Goal: Navigation & Orientation: Understand site structure

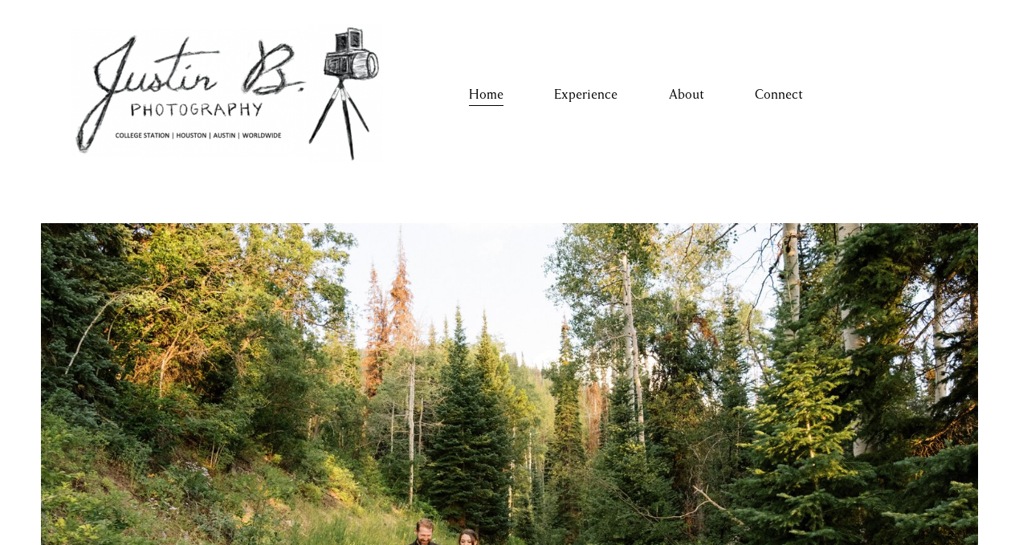
click at [786, 94] on link "Connect" at bounding box center [779, 95] width 48 height 26
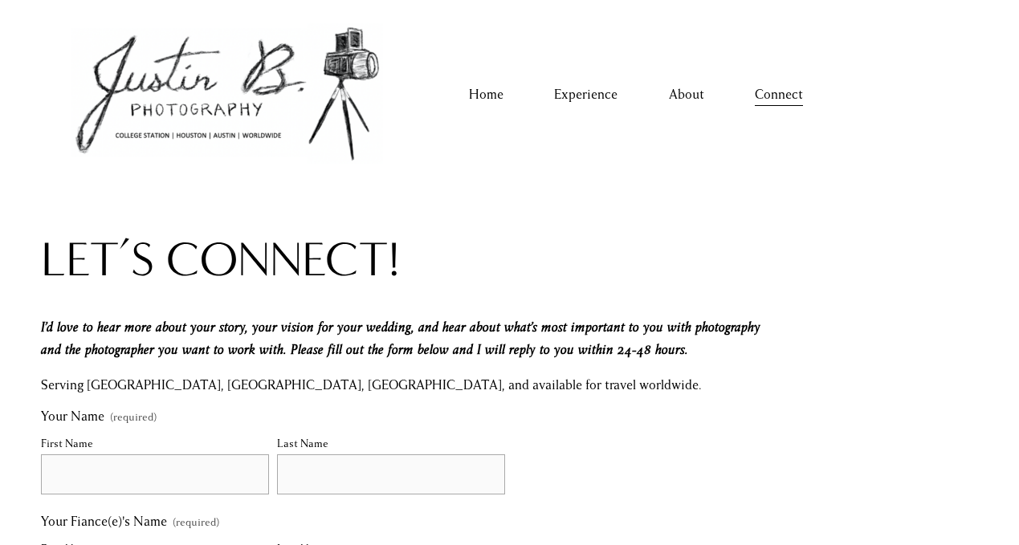
click at [395, 387] on p "Serving [GEOGRAPHIC_DATA], [GEOGRAPHIC_DATA], [GEOGRAPHIC_DATA], and available …" at bounding box center [411, 385] width 740 height 22
click at [463, 385] on p "Serving [GEOGRAPHIC_DATA], [GEOGRAPHIC_DATA], [GEOGRAPHIC_DATA], and available …" at bounding box center [411, 385] width 740 height 22
click at [687, 95] on link "About" at bounding box center [686, 95] width 35 height 26
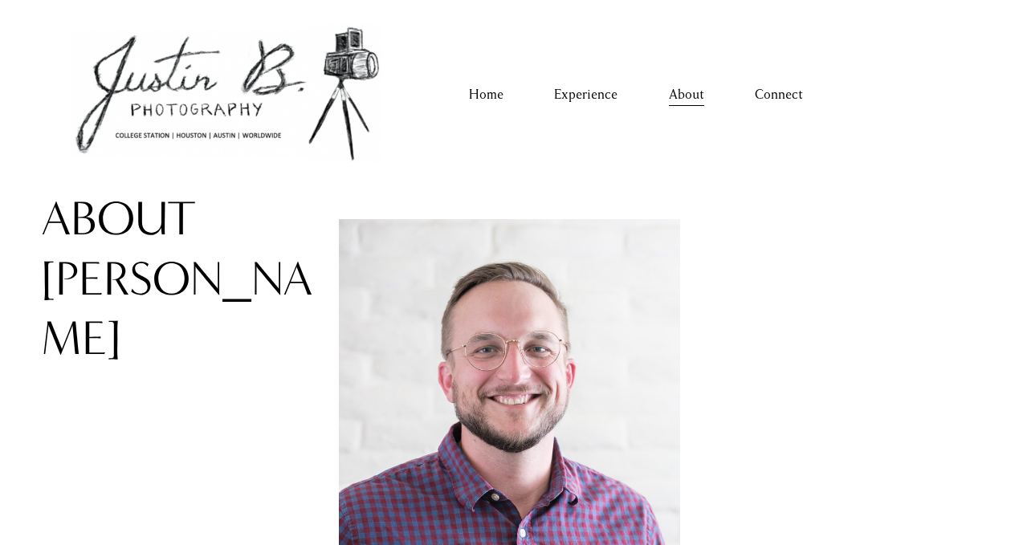
click at [586, 95] on link "Experience" at bounding box center [585, 95] width 63 height 26
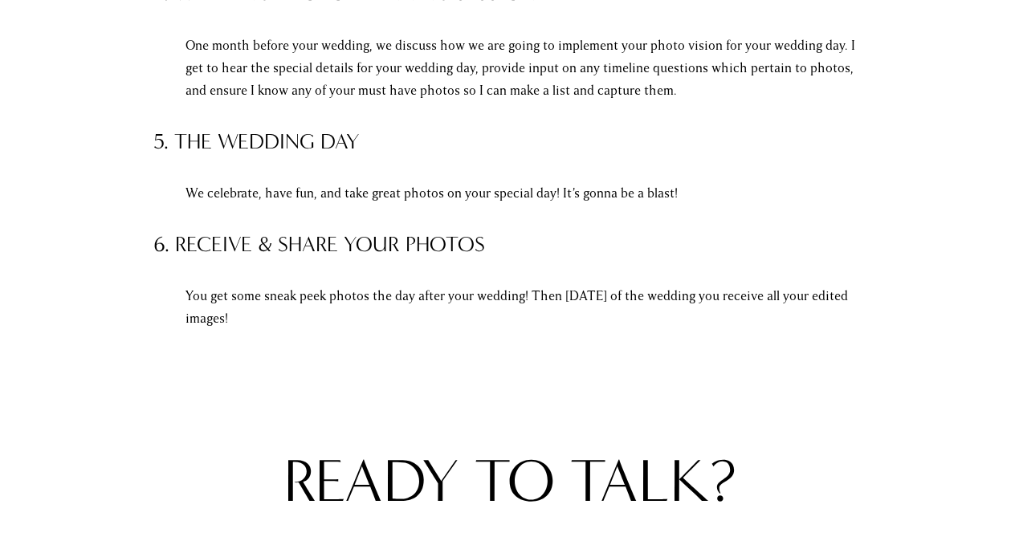
scroll to position [4642, 0]
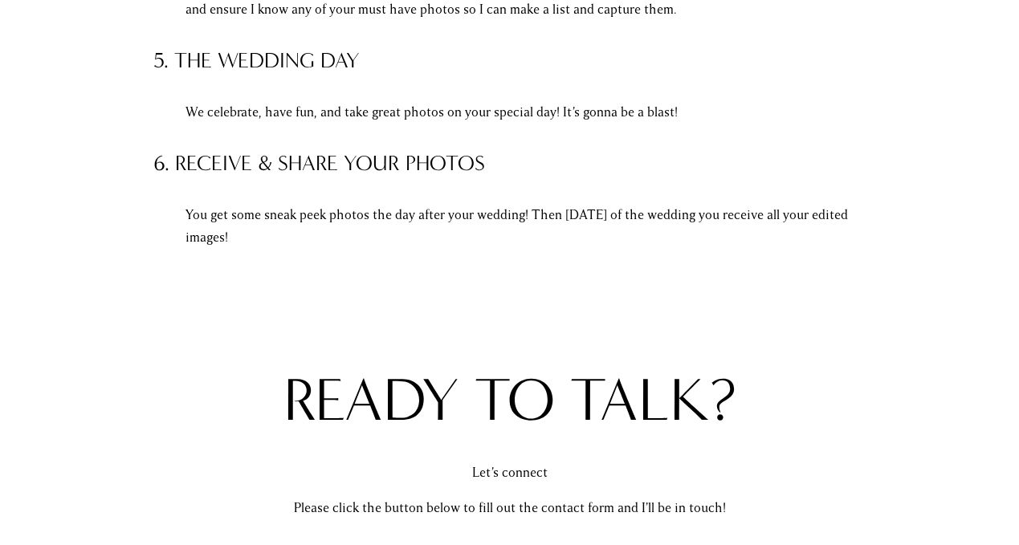
click at [447, 162] on h4 "6. Receive & Share Your Photos" at bounding box center [509, 163] width 712 height 29
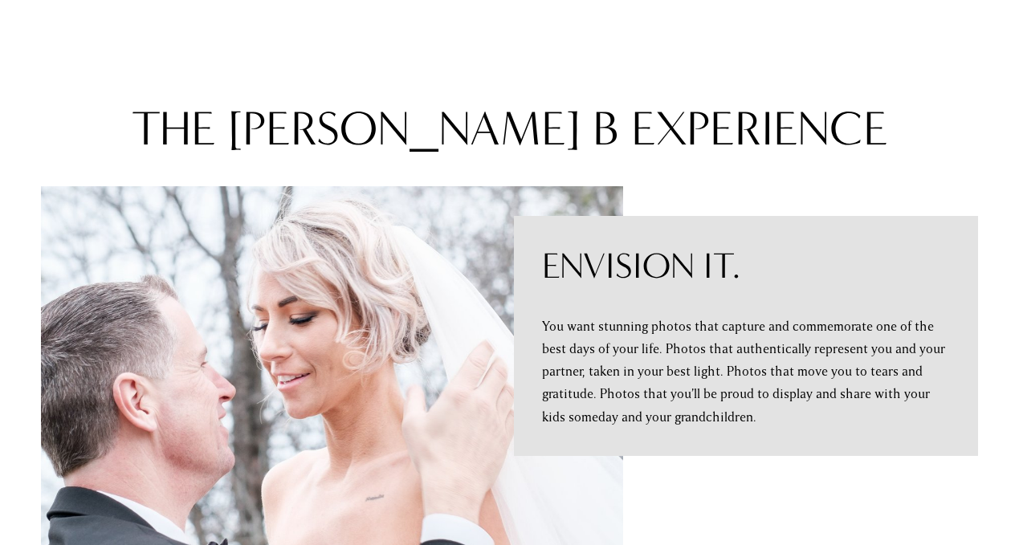
scroll to position [0, 0]
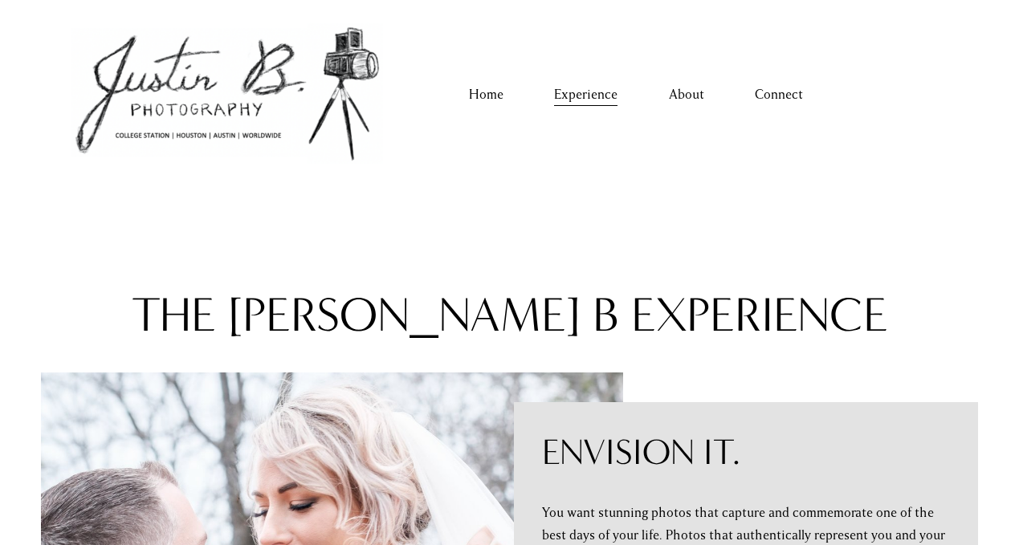
click at [492, 100] on link "Home" at bounding box center [486, 95] width 35 height 26
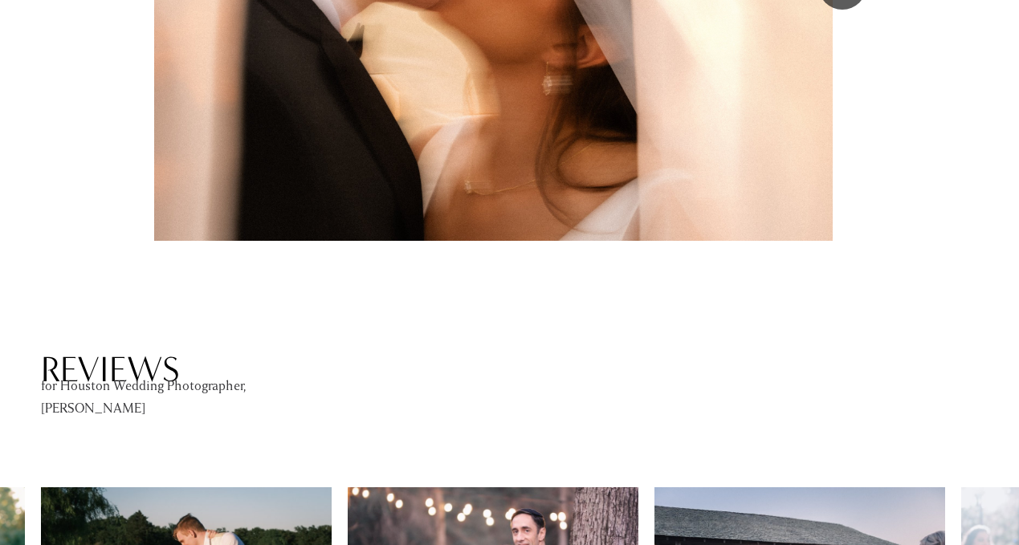
scroll to position [2554, 0]
